Goal: Information Seeking & Learning: Learn about a topic

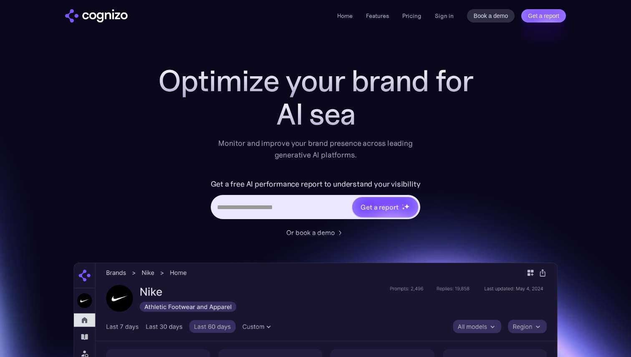
click at [269, 77] on h1 "Optimize your brand for" at bounding box center [315, 80] width 334 height 33
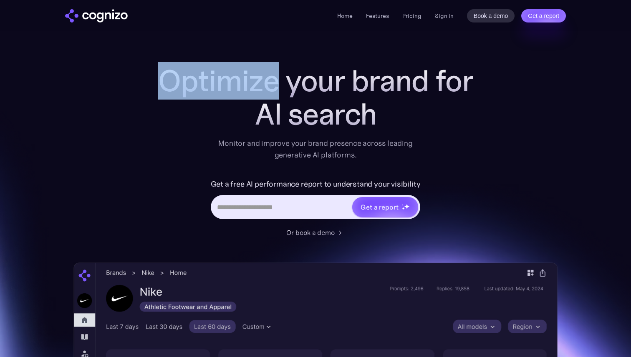
click at [269, 77] on h1 "Optimize your brand for" at bounding box center [315, 80] width 334 height 33
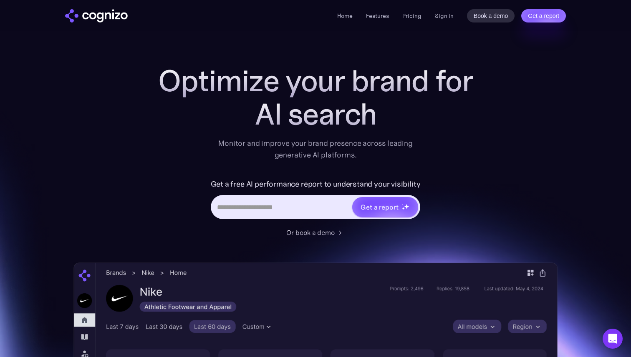
drag, startPoint x: 269, startPoint y: 77, endPoint x: 397, endPoint y: 241, distance: 208.6
click at [397, 241] on div "Optimize your brand for AI search Monitor and improve your brand presence acros…" at bounding box center [315, 338] width 484 height 548
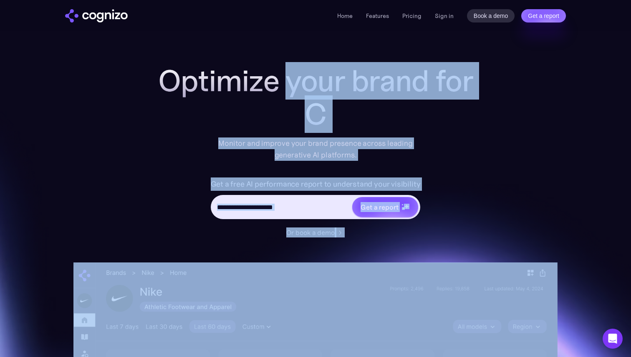
drag, startPoint x: 397, startPoint y: 241, endPoint x: 294, endPoint y: 94, distance: 179.5
click at [294, 94] on div "Optimize your brand for C Monitor and improve your brand presence across leadin…" at bounding box center [315, 338] width 484 height 548
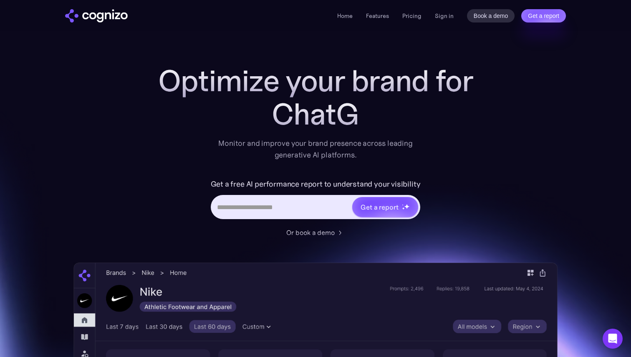
click at [274, 91] on h1 "Optimize your brand for" at bounding box center [315, 80] width 334 height 33
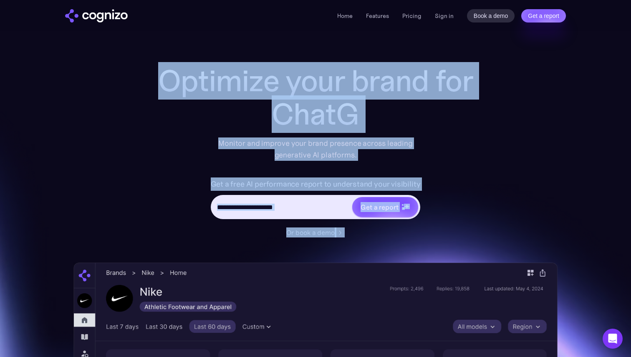
drag, startPoint x: 274, startPoint y: 91, endPoint x: 366, endPoint y: 237, distance: 172.8
click at [366, 237] on div "Optimize your brand for ChatG Monitor and improve your brand presence across le…" at bounding box center [315, 151] width 334 height 174
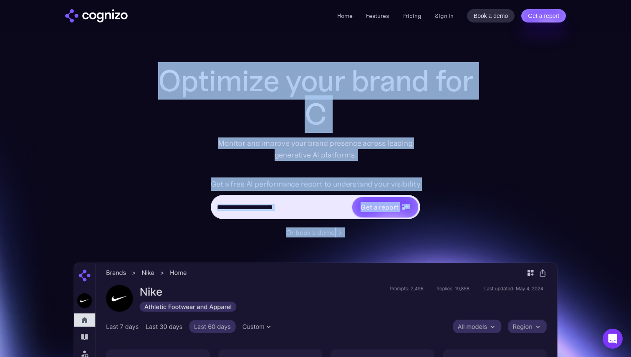
click at [366, 237] on div "Or book a demo" at bounding box center [315, 233] width 334 height 10
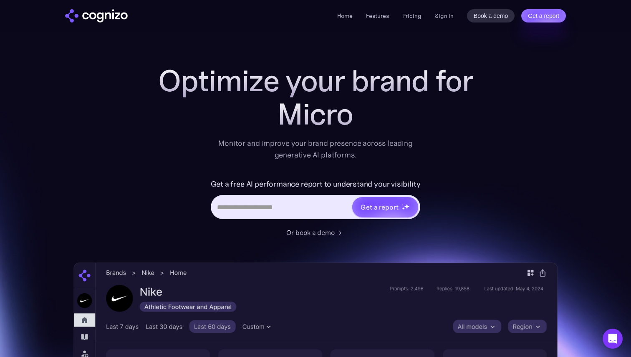
click at [209, 87] on h1 "Optimize your brand for" at bounding box center [315, 80] width 334 height 33
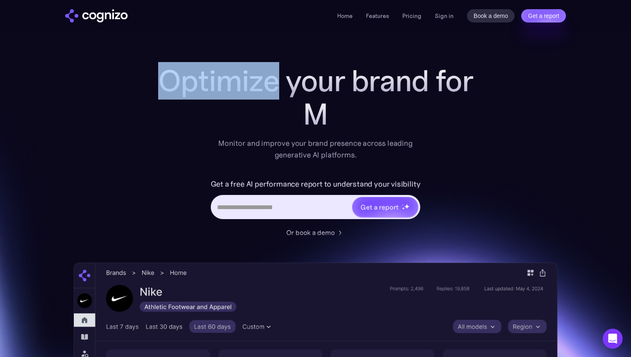
click at [209, 87] on h1 "Optimize your brand for" at bounding box center [315, 80] width 334 height 33
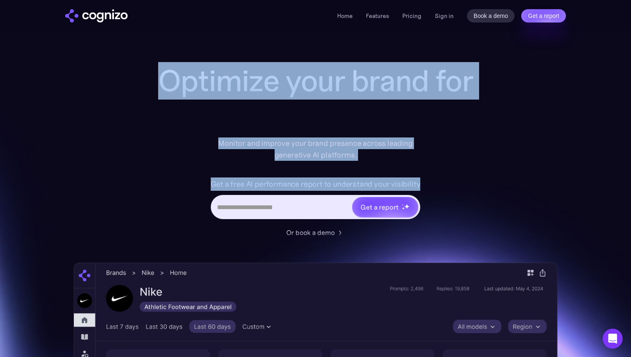
drag, startPoint x: 209, startPoint y: 87, endPoint x: 317, endPoint y: 164, distance: 133.3
click at [317, 164] on div "Optimize your brand for Monitor and improve your brand presence across leading …" at bounding box center [315, 151] width 334 height 174
click at [317, 164] on div "Optimize your brand for AI Monitor and improve your brand presence across leadi…" at bounding box center [315, 151] width 334 height 174
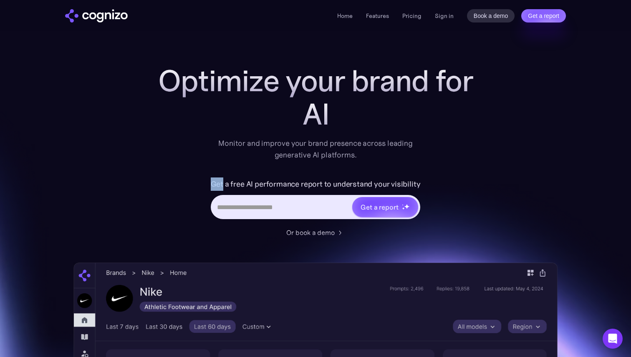
click at [317, 164] on div "Optimize your brand for AI Monitor and improve your brand presence across leadi…" at bounding box center [315, 151] width 334 height 174
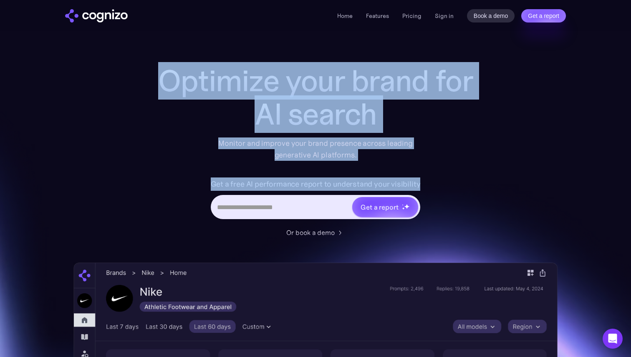
drag, startPoint x: 317, startPoint y: 164, endPoint x: 288, endPoint y: 62, distance: 106.2
click at [288, 64] on div "Optimize your brand for AI search Monitor and improve your brand presence acros…" at bounding box center [315, 151] width 334 height 174
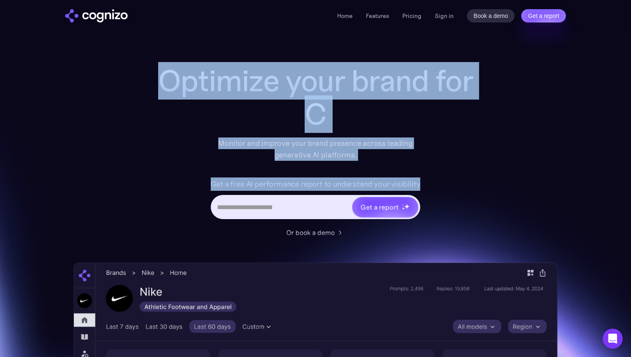
click at [288, 64] on h1 "Optimize your brand for" at bounding box center [315, 80] width 334 height 33
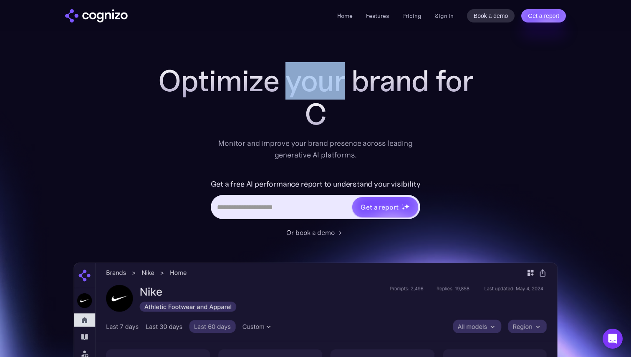
click at [288, 64] on h1 "Optimize your brand for" at bounding box center [315, 80] width 334 height 33
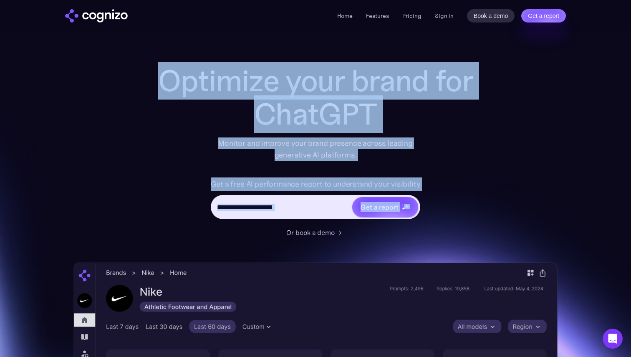
drag, startPoint x: 288, startPoint y: 62, endPoint x: 465, endPoint y: 196, distance: 221.8
click at [465, 196] on div "Optimize your brand for ChatGPT Monitor and improve your brand presence across …" at bounding box center [315, 151] width 334 height 174
click at [465, 196] on div "Get a free AI performance report to understand your visibility Get a report" at bounding box center [315, 203] width 334 height 50
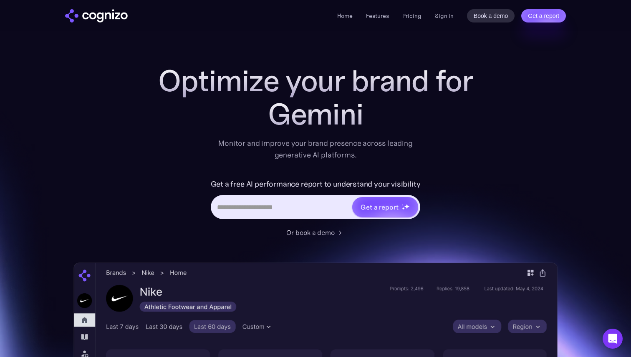
click at [330, 70] on h1 "Optimize your brand for" at bounding box center [315, 80] width 334 height 33
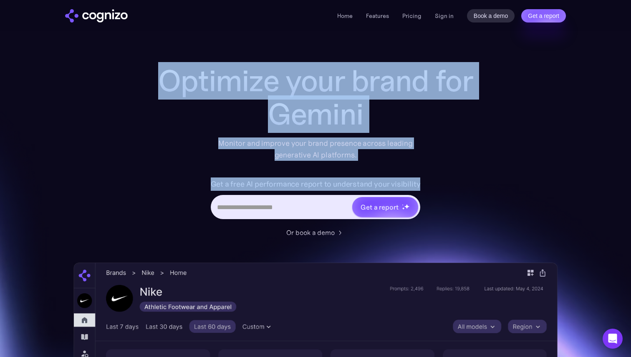
drag, startPoint x: 330, startPoint y: 70, endPoint x: 453, endPoint y: 189, distance: 171.7
click at [453, 189] on div "Optimize your brand for Gemini Monitor and improve your brand presence across l…" at bounding box center [315, 151] width 334 height 174
click at [452, 188] on div "Get a free AI performance report to understand your visibility Get a report" at bounding box center [315, 203] width 334 height 50
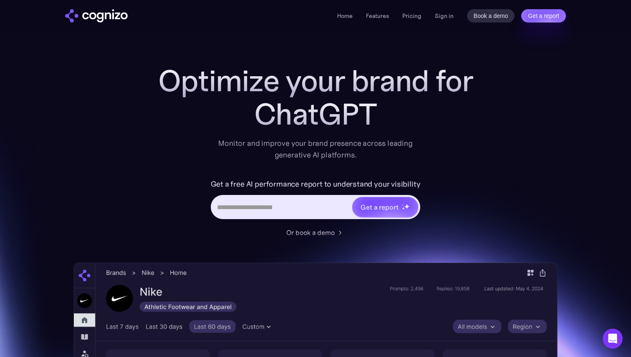
click at [194, 82] on h1 "Optimize your brand for" at bounding box center [315, 80] width 334 height 33
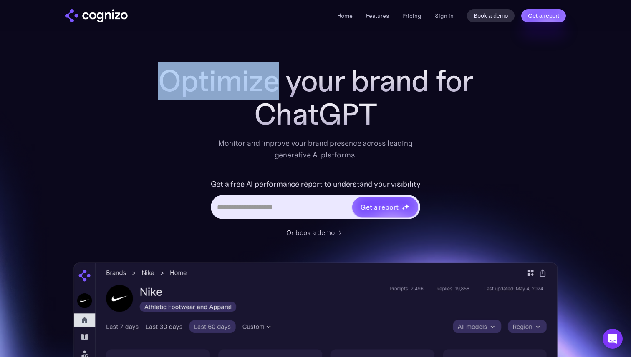
click at [194, 82] on h1 "Optimize your brand for" at bounding box center [315, 80] width 334 height 33
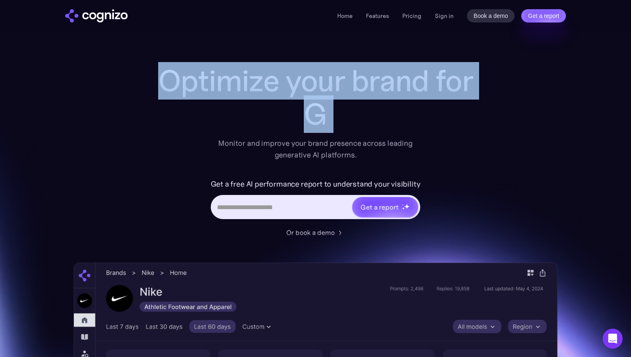
drag, startPoint x: 194, startPoint y: 82, endPoint x: 350, endPoint y: 120, distance: 161.4
click at [350, 120] on div "Optimize your brand for G" at bounding box center [315, 97] width 334 height 67
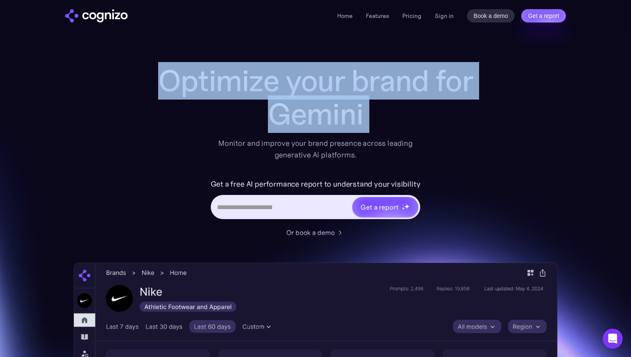
click at [191, 77] on h1 "Optimize your brand for" at bounding box center [315, 80] width 334 height 33
drag, startPoint x: 191, startPoint y: 77, endPoint x: 435, endPoint y: 111, distance: 246.3
click at [435, 111] on div "Optimize your brand for Perplexity" at bounding box center [315, 97] width 334 height 67
